Goal: Transaction & Acquisition: Purchase product/service

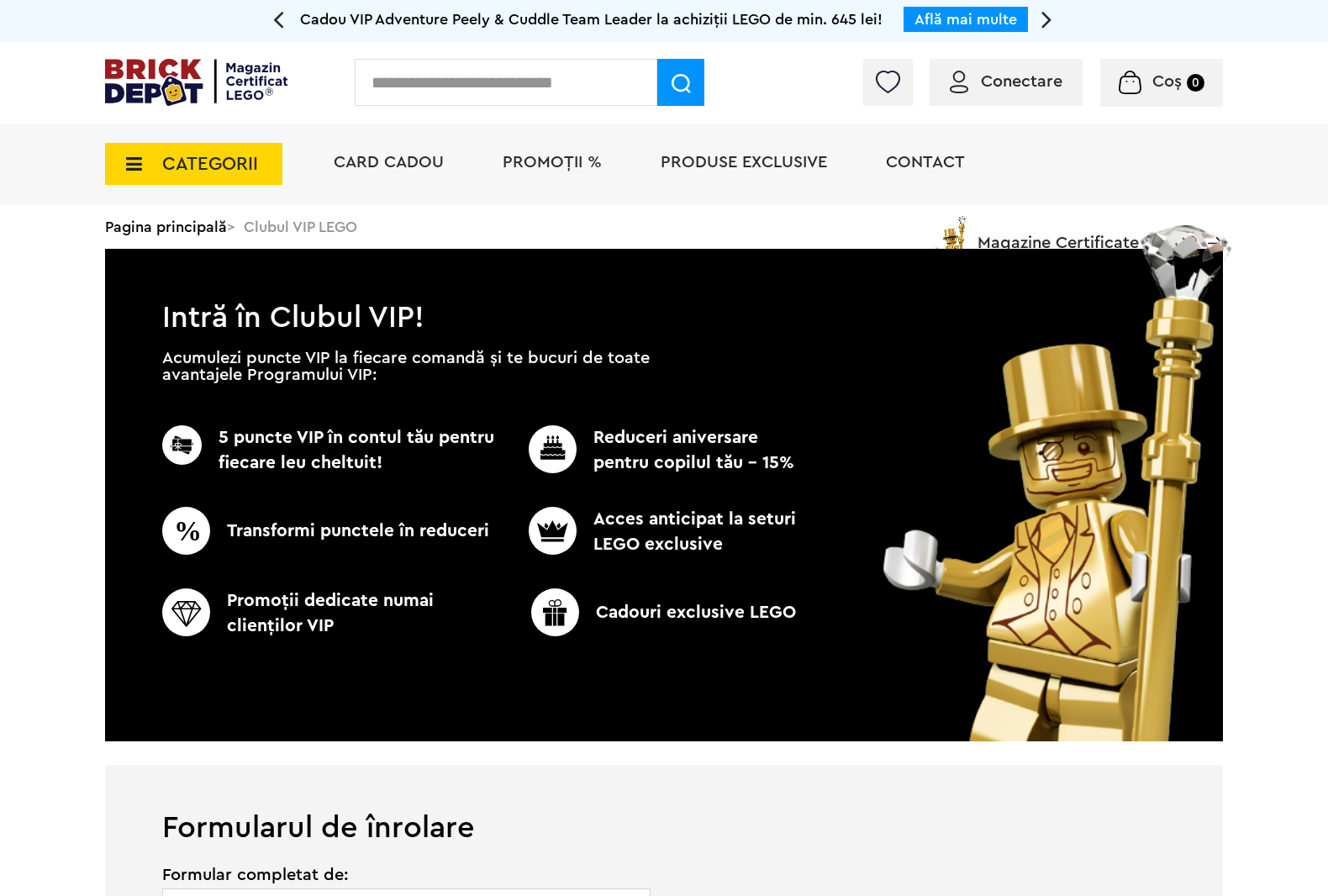
click at [163, 160] on span "CATEGORII" at bounding box center [211, 164] width 96 height 19
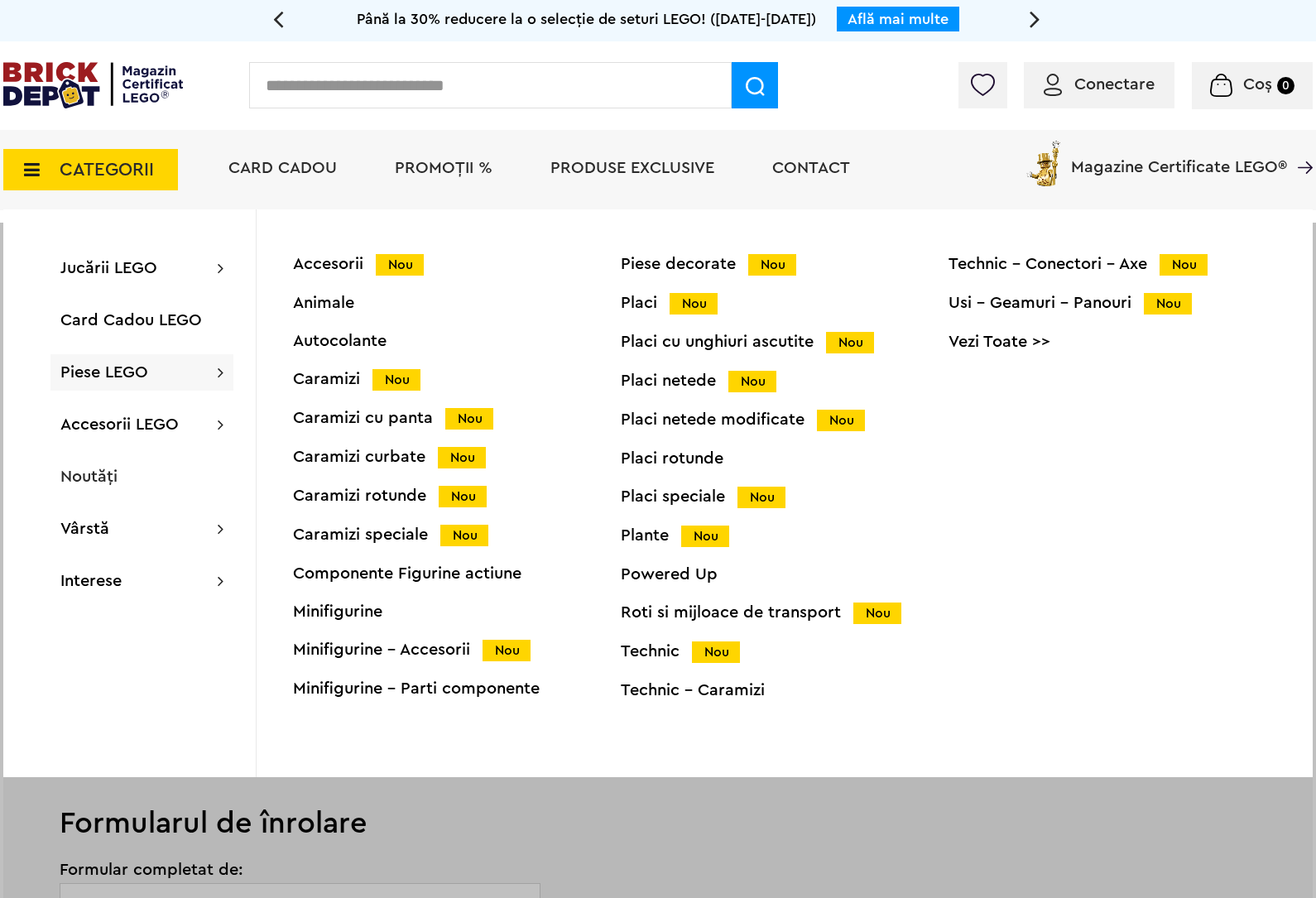
click at [1010, 344] on link "Vezi Toate >>" at bounding box center [1112, 342] width 328 height 17
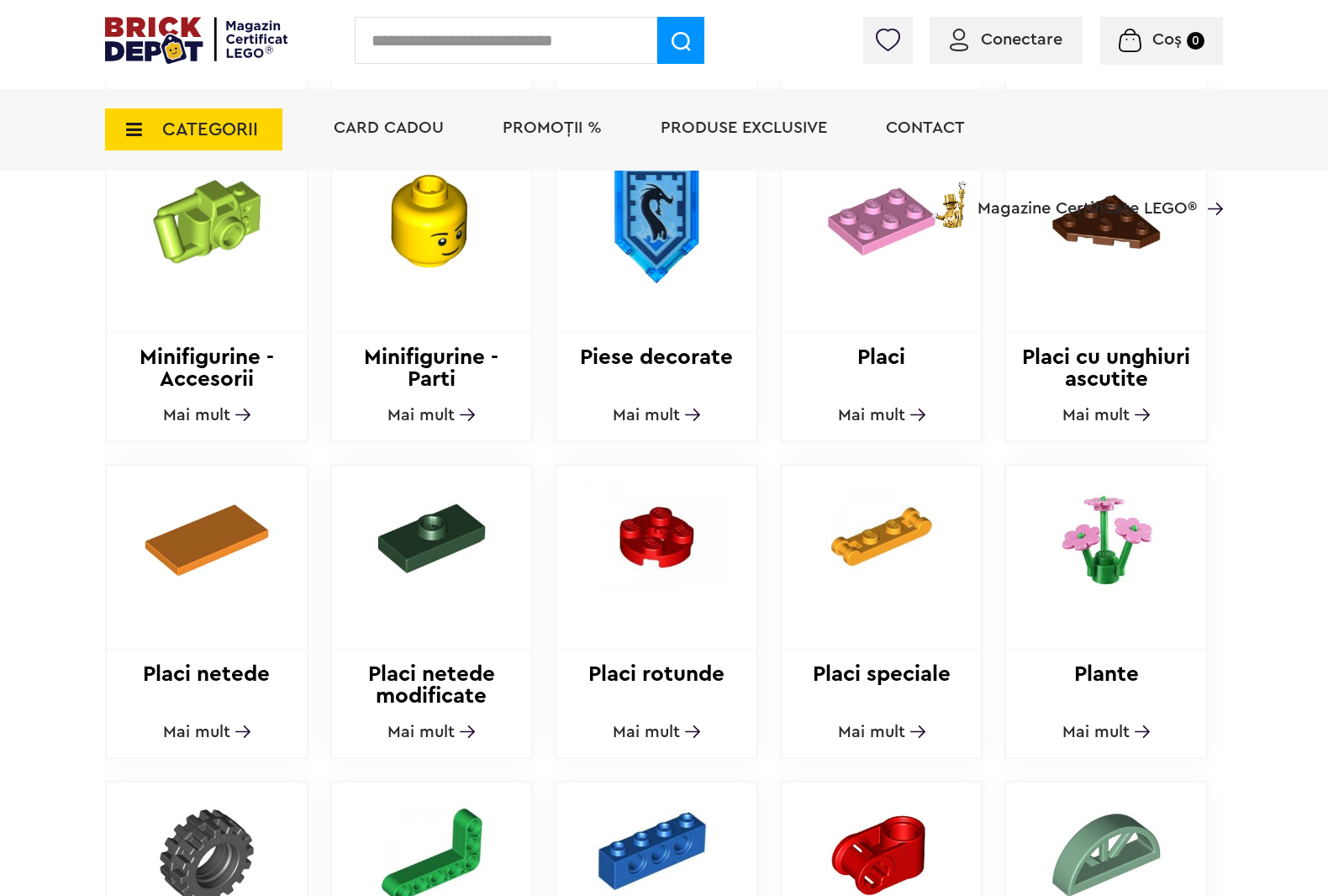
scroll to position [1366, 0]
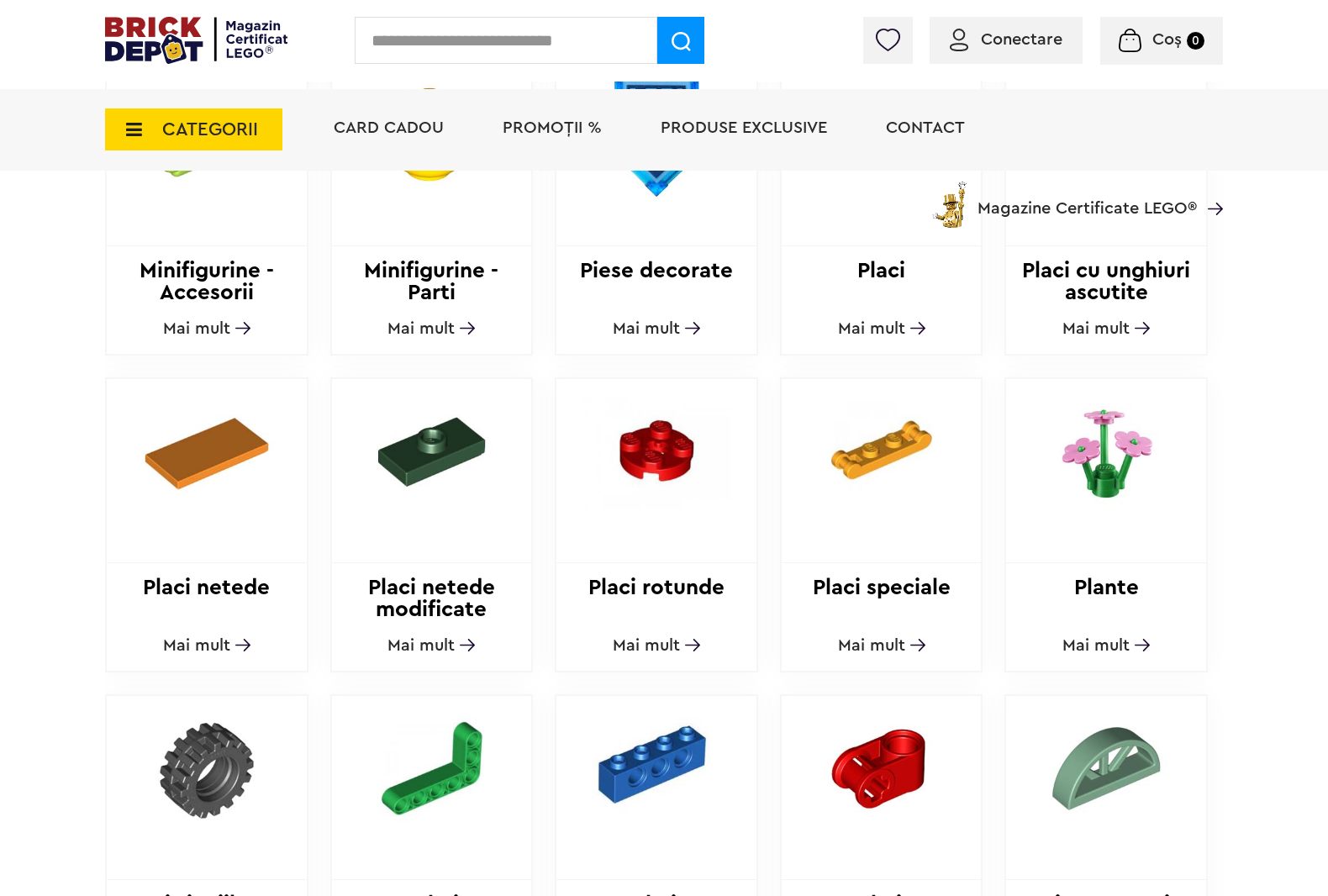
click at [1111, 430] on img at bounding box center [1106, 451] width 200 height 146
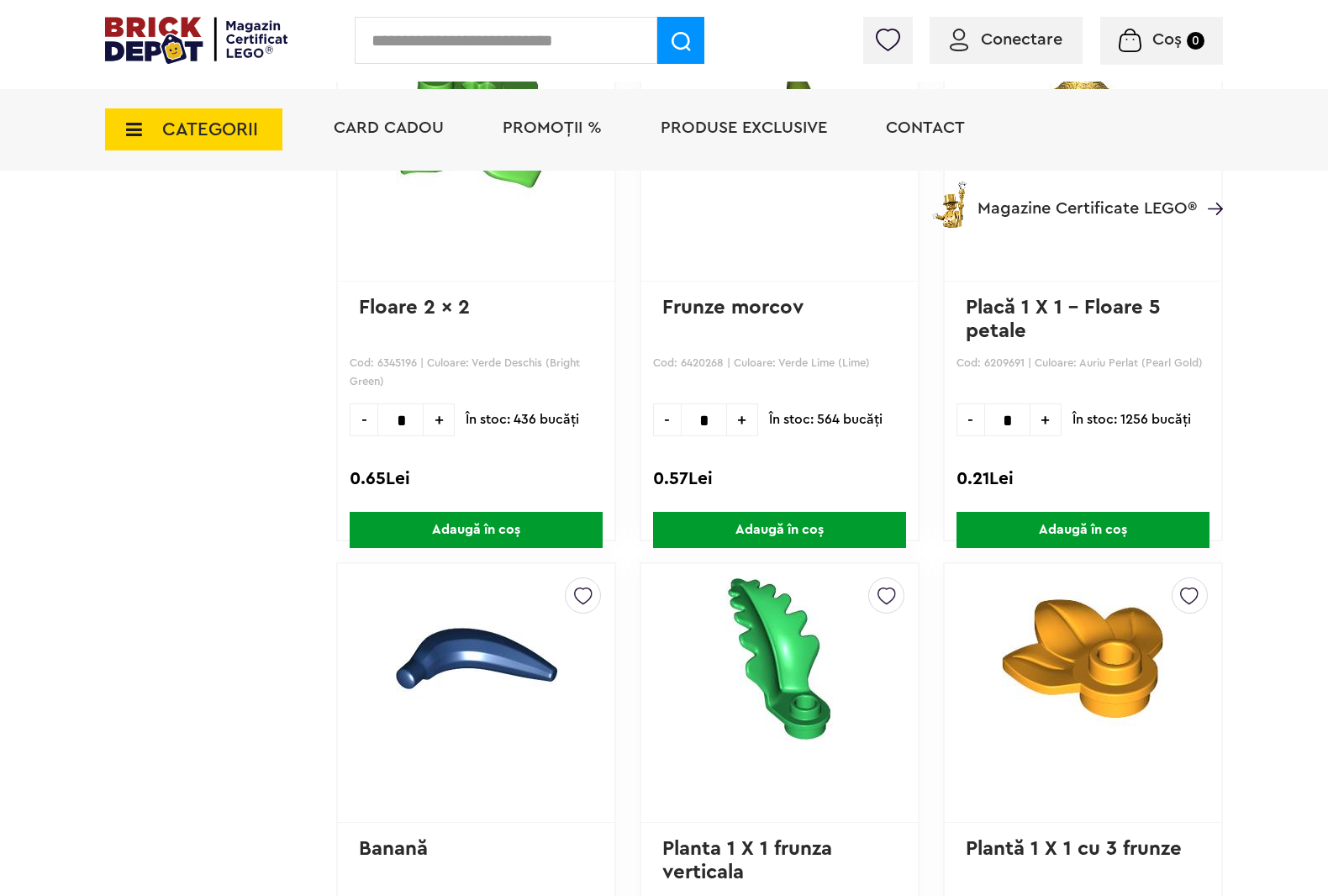
scroll to position [5042, 0]
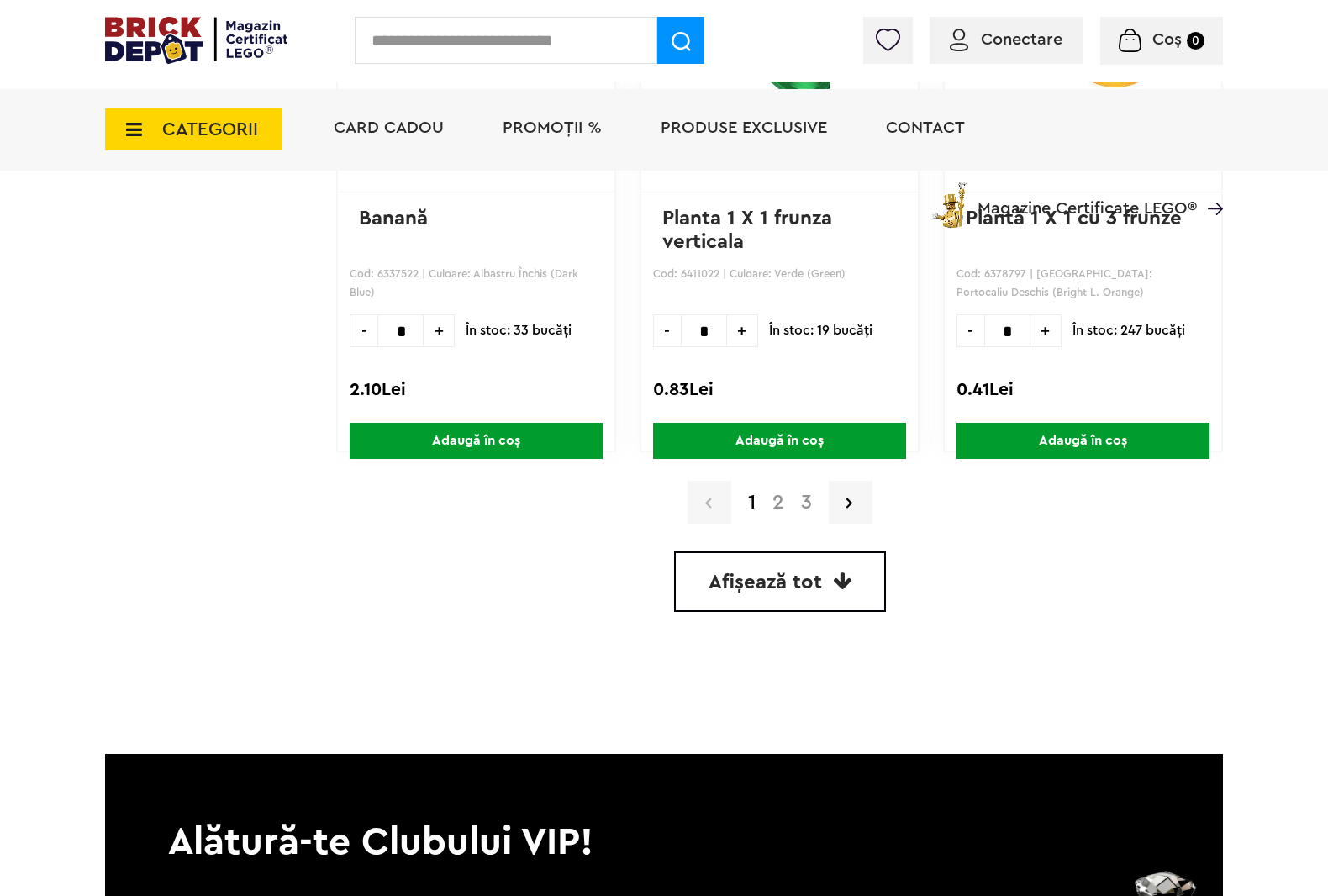
click at [780, 573] on span "Afișează tot" at bounding box center [765, 583] width 114 height 20
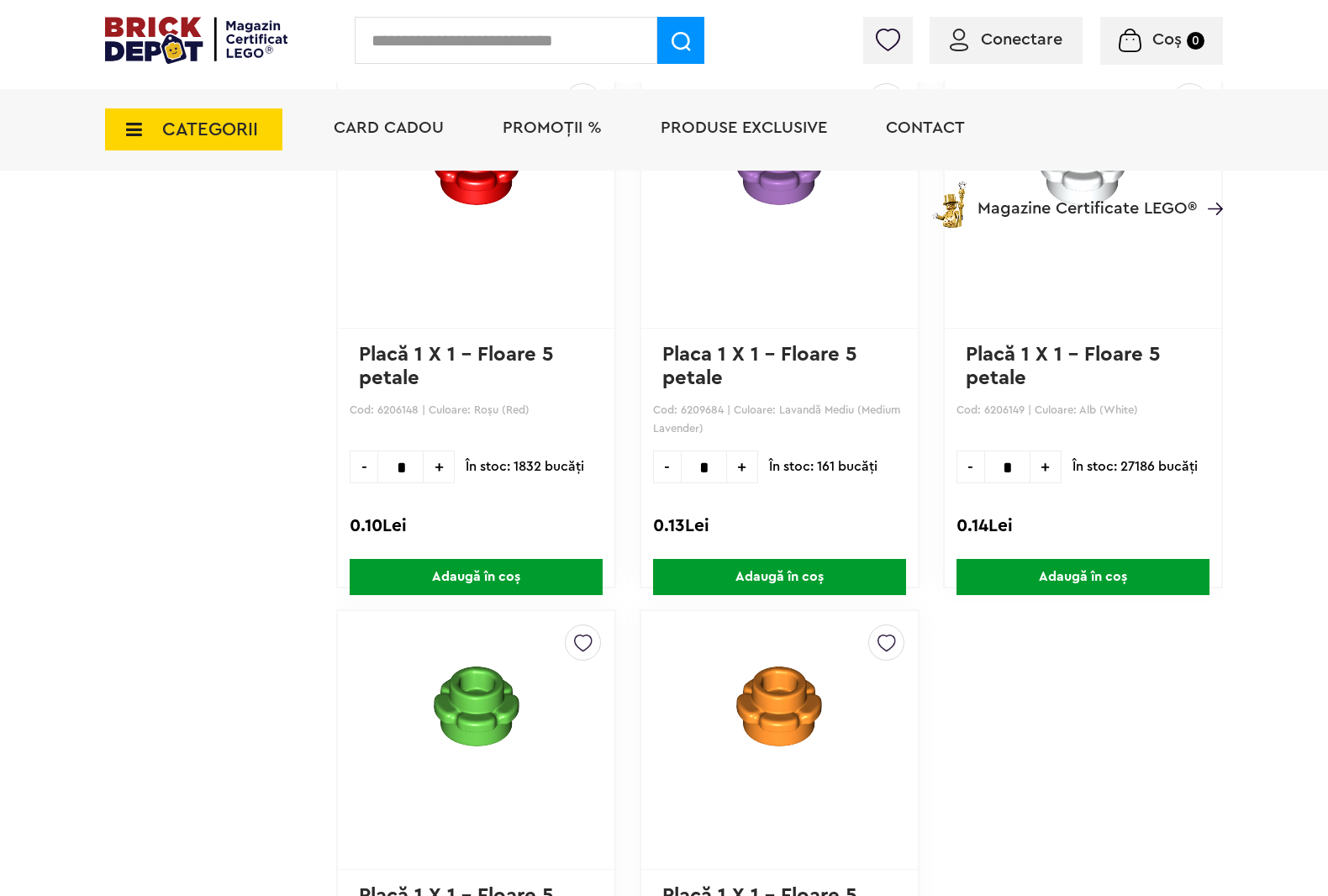
scroll to position [13195, 0]
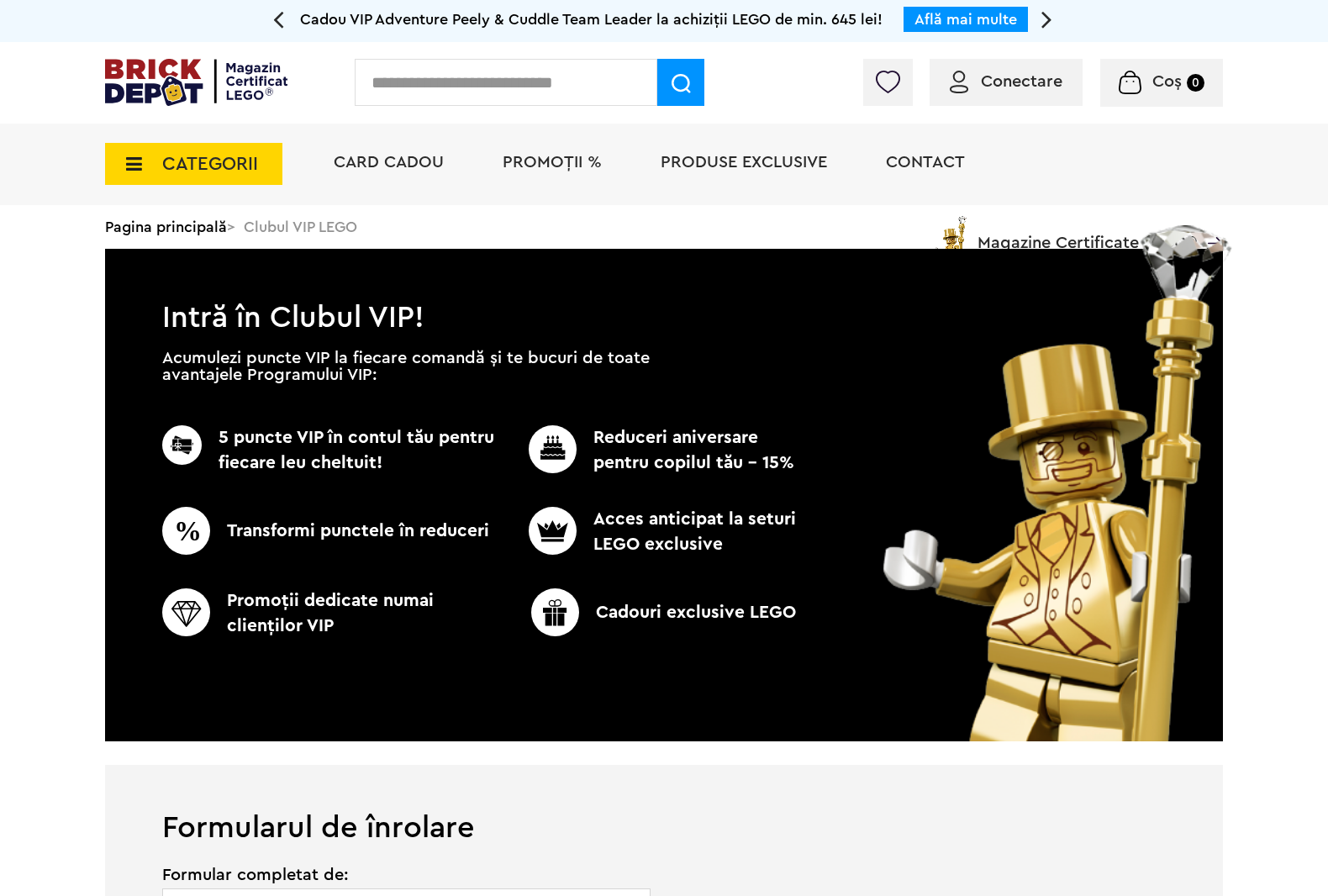
click at [501, 83] on input "text" at bounding box center [505, 83] width 302 height 47
type input "*****"
